Goal: Transaction & Acquisition: Purchase product/service

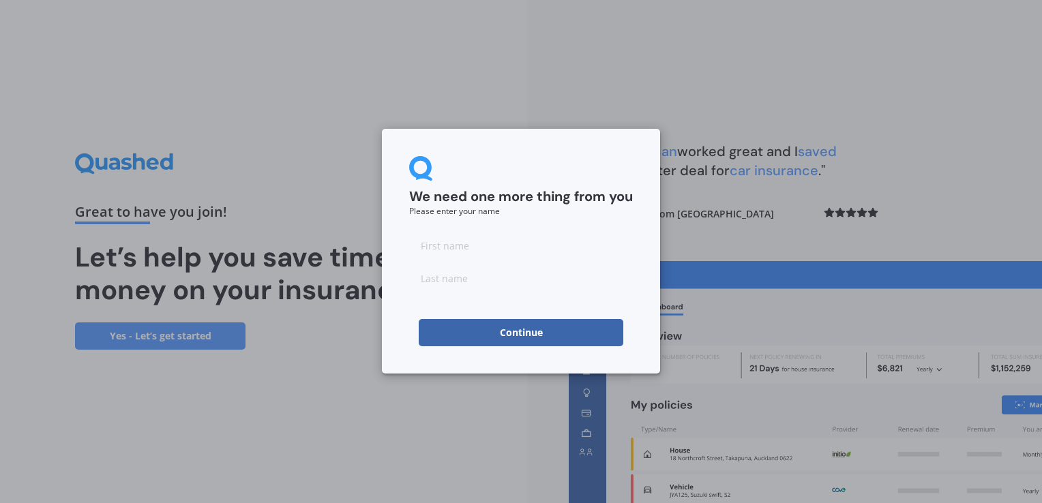
click at [459, 250] on input at bounding box center [521, 245] width 224 height 27
type input "Dorothy"
type input "Oakes"
click at [525, 332] on button "Continue" at bounding box center [521, 332] width 204 height 27
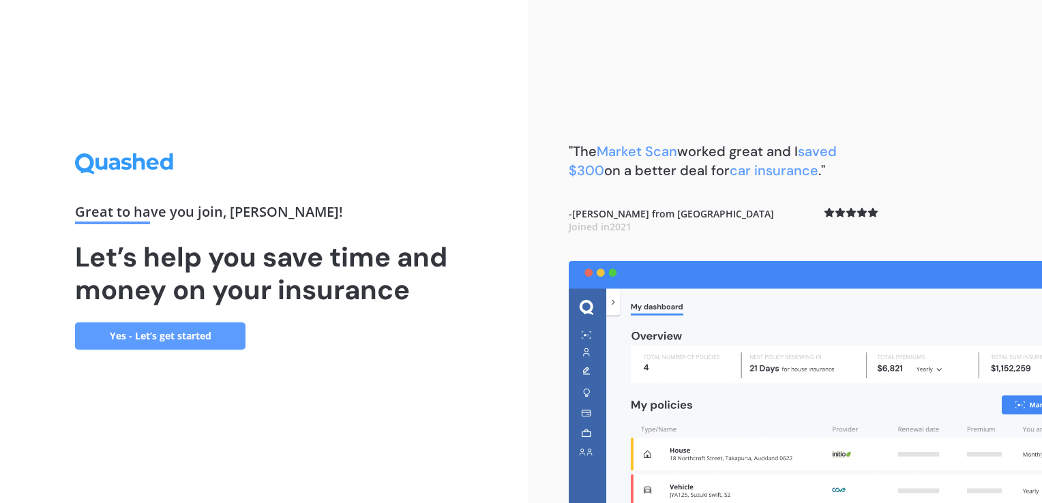
click at [200, 342] on link "Yes - Let’s get started" at bounding box center [160, 335] width 170 height 27
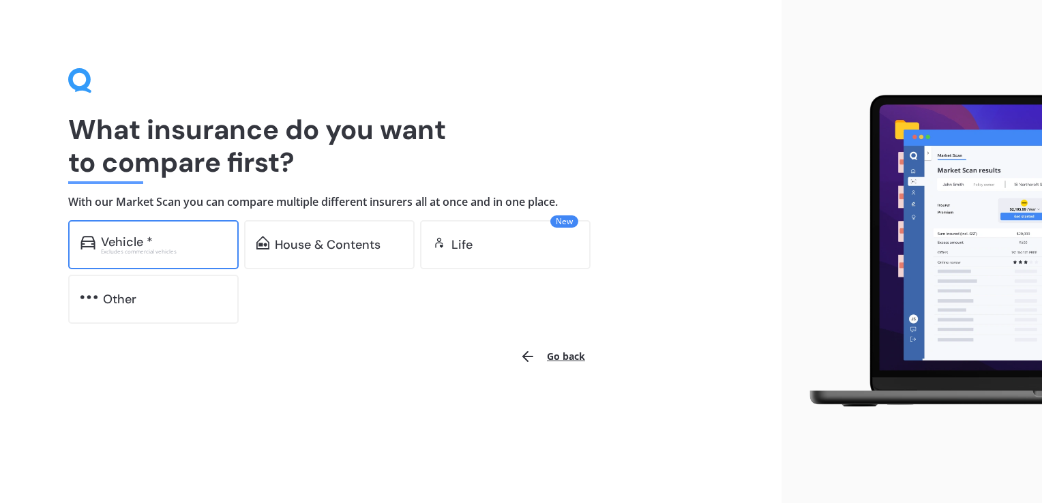
click at [134, 249] on div "Excludes commercial vehicles" at bounding box center [163, 251] width 125 height 5
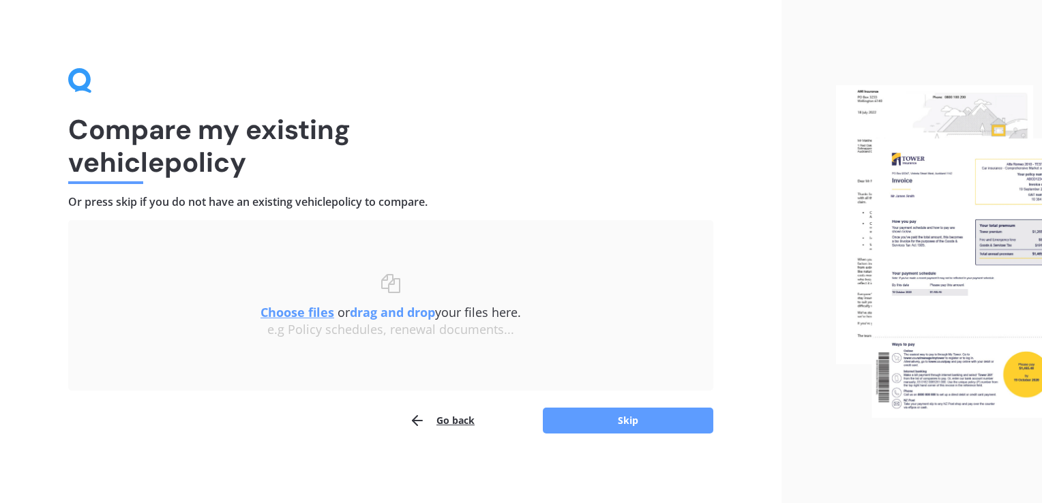
click at [558, 236] on div "Uploading Choose files or drag and drop your files here. Choose files or photos…" at bounding box center [390, 305] width 645 height 170
click at [270, 170] on h1 "Compare my existing vehicle policy" at bounding box center [390, 145] width 645 height 65
click at [591, 419] on button "Skip" at bounding box center [628, 421] width 170 height 26
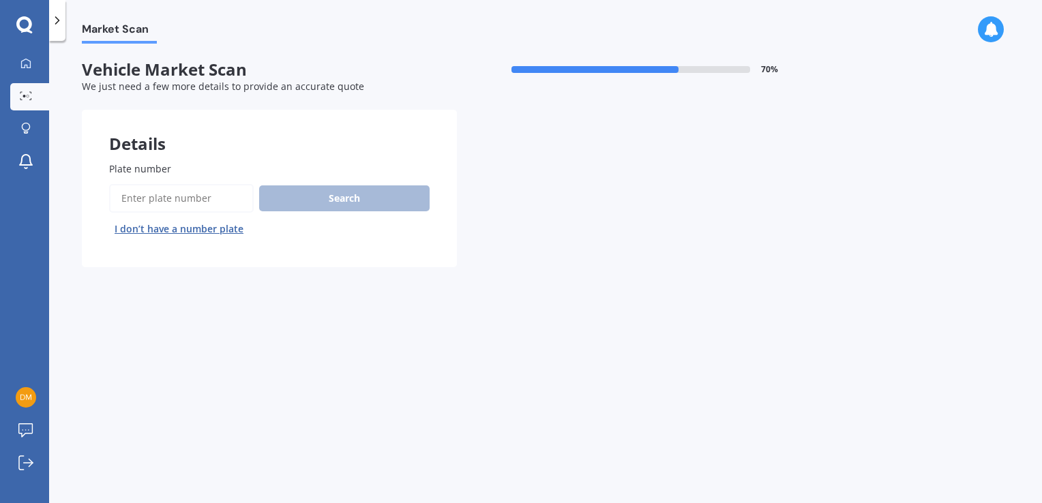
click at [179, 197] on input "Plate number" at bounding box center [181, 198] width 145 height 29
